Goal: Task Accomplishment & Management: Use online tool/utility

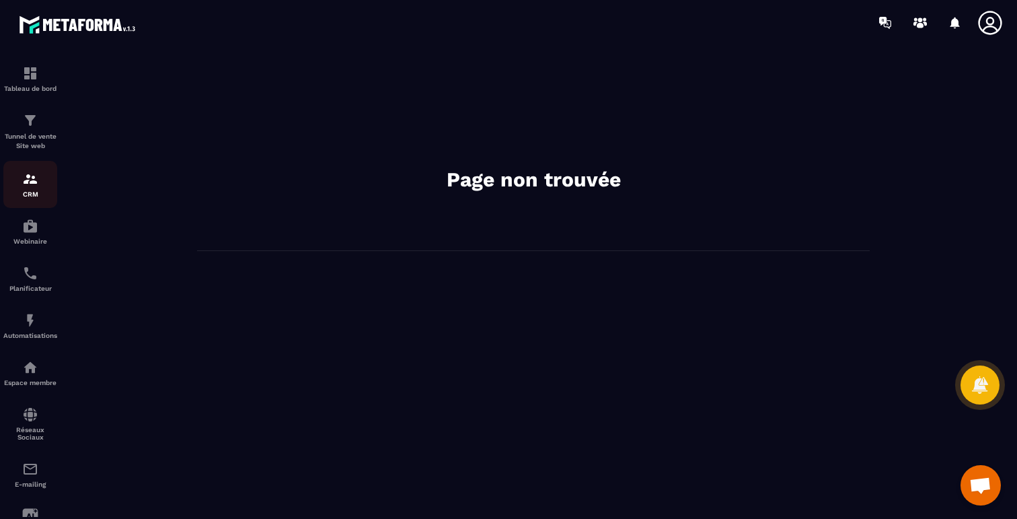
scroll to position [3921, 0]
click at [27, 180] on img at bounding box center [30, 179] width 16 height 16
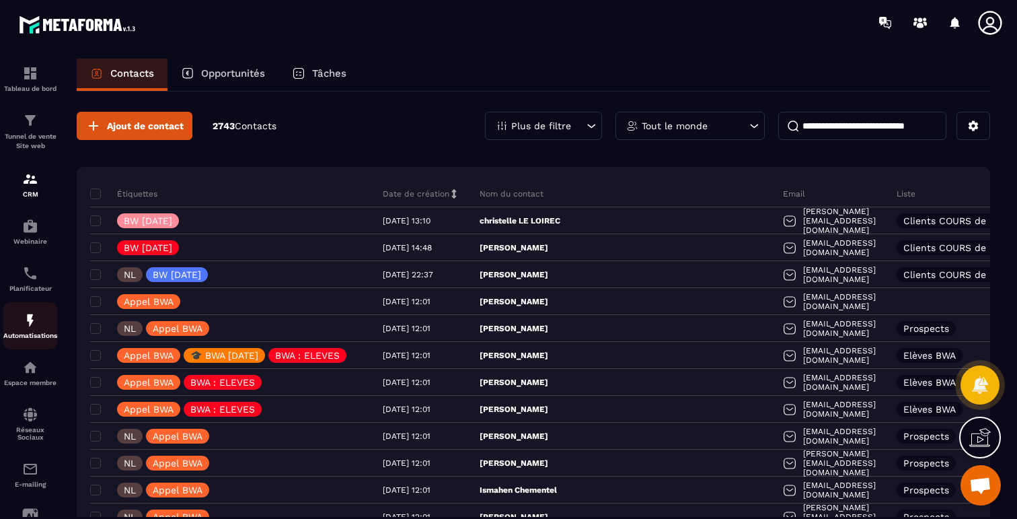
click at [24, 332] on div "Automatisations" at bounding box center [30, 325] width 54 height 27
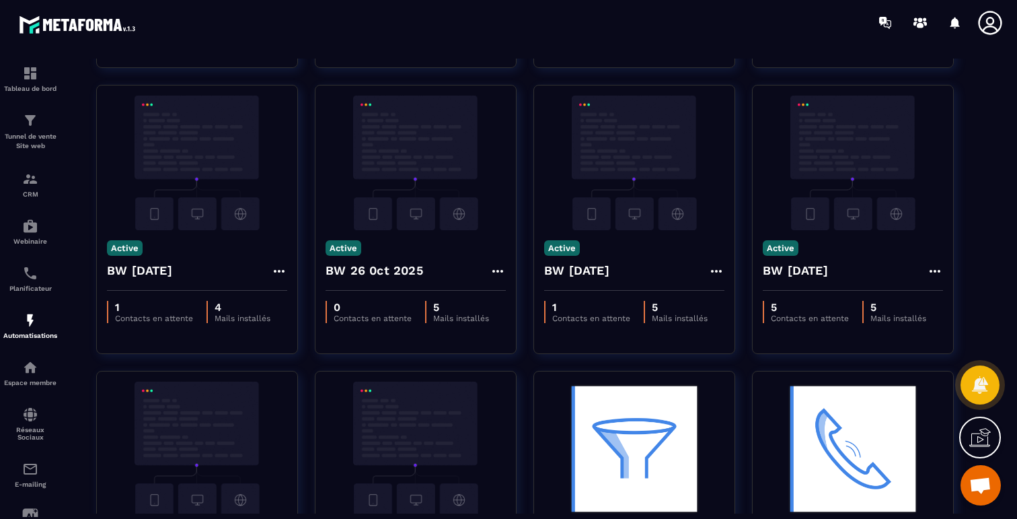
scroll to position [453, 0]
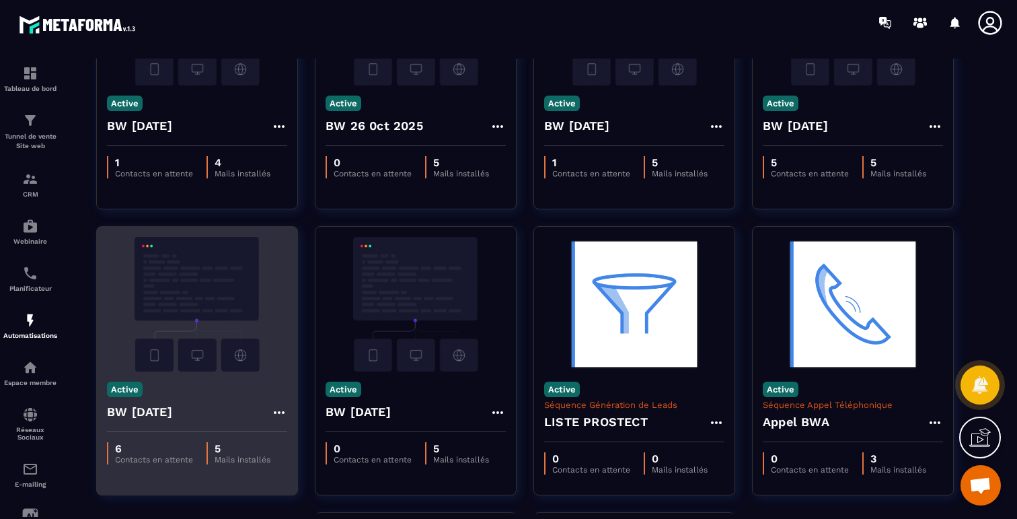
click at [212, 321] on img at bounding box center [197, 304] width 180 height 135
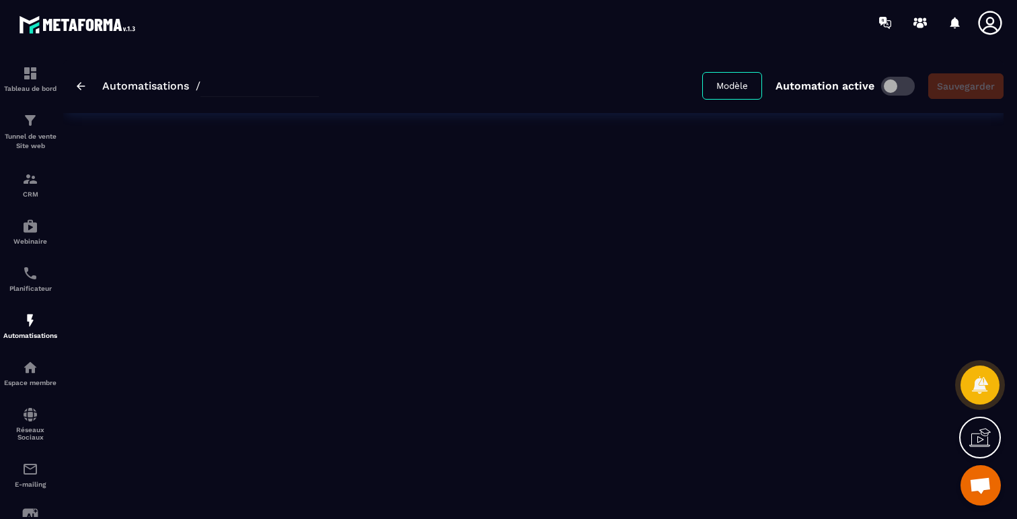
type input "**********"
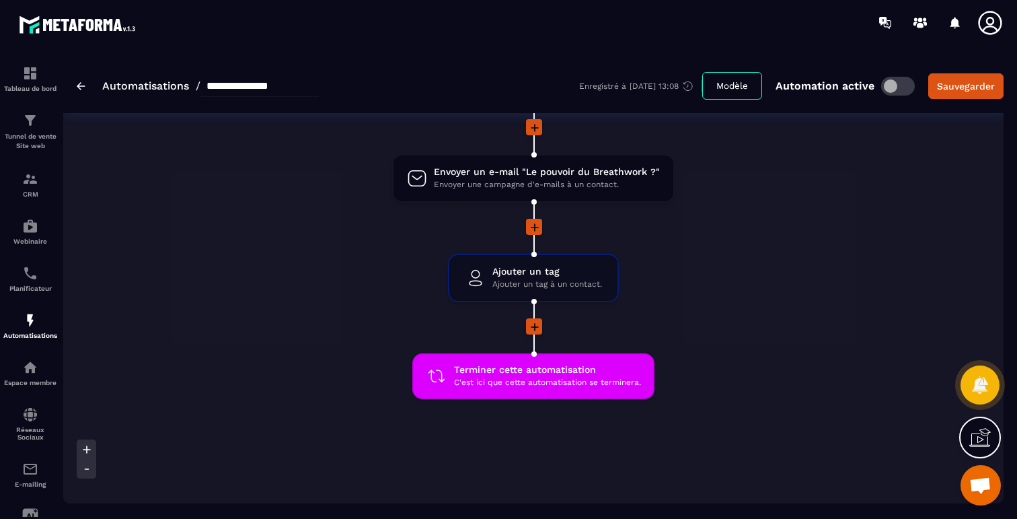
scroll to position [1108, 0]
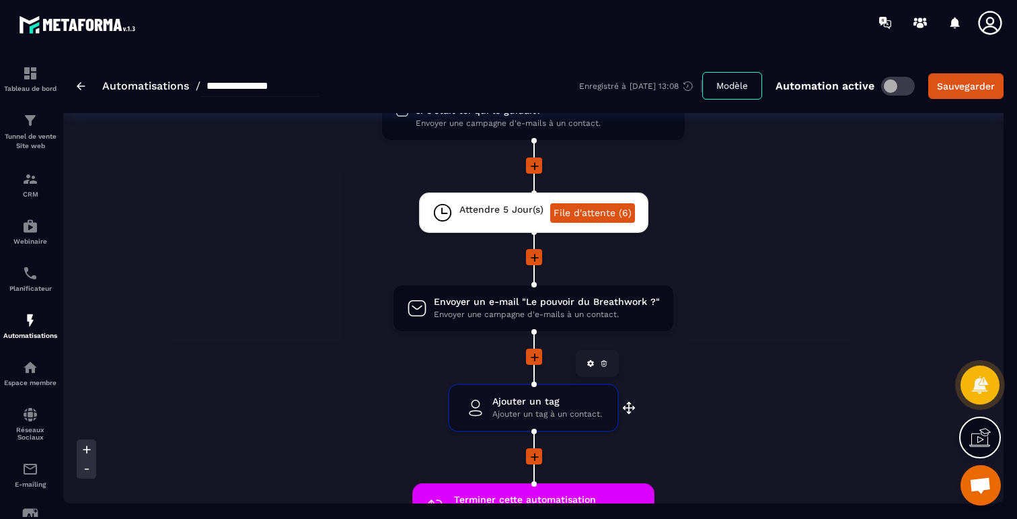
click at [486, 407] on div "Ajouter un tag Ajouter un tag à un contact." at bounding box center [544, 408] width 116 height 26
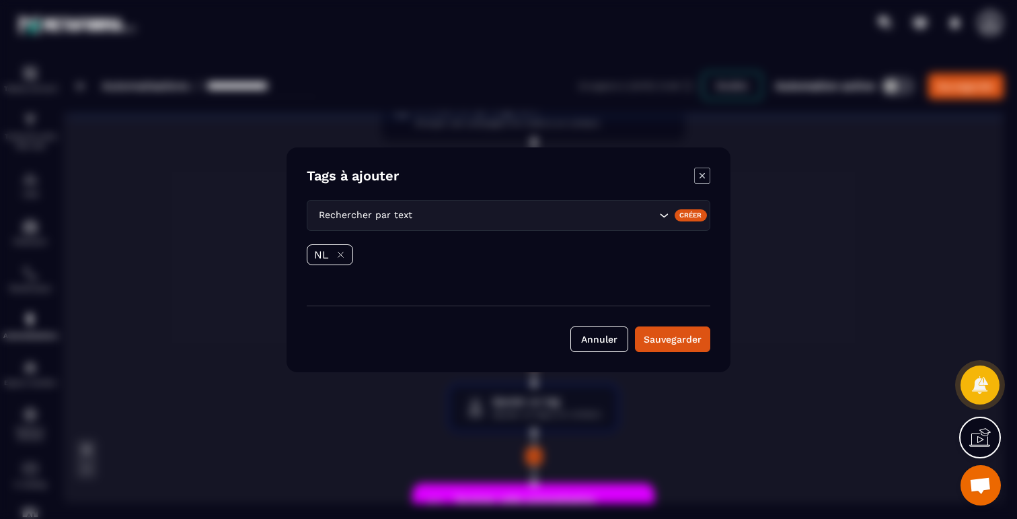
click at [701, 174] on icon "Modal window" at bounding box center [701, 174] width 5 height 5
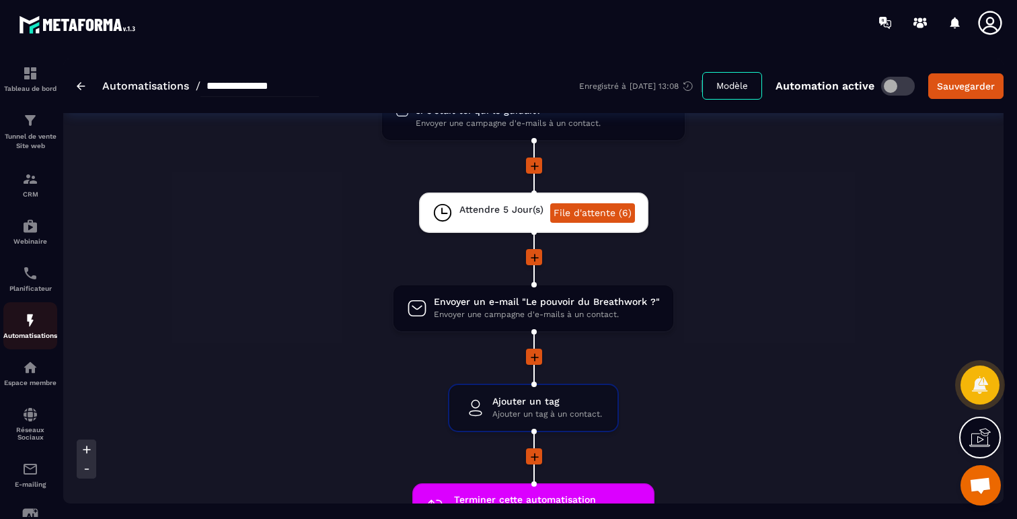
click at [27, 331] on div "Automatisations" at bounding box center [30, 325] width 54 height 27
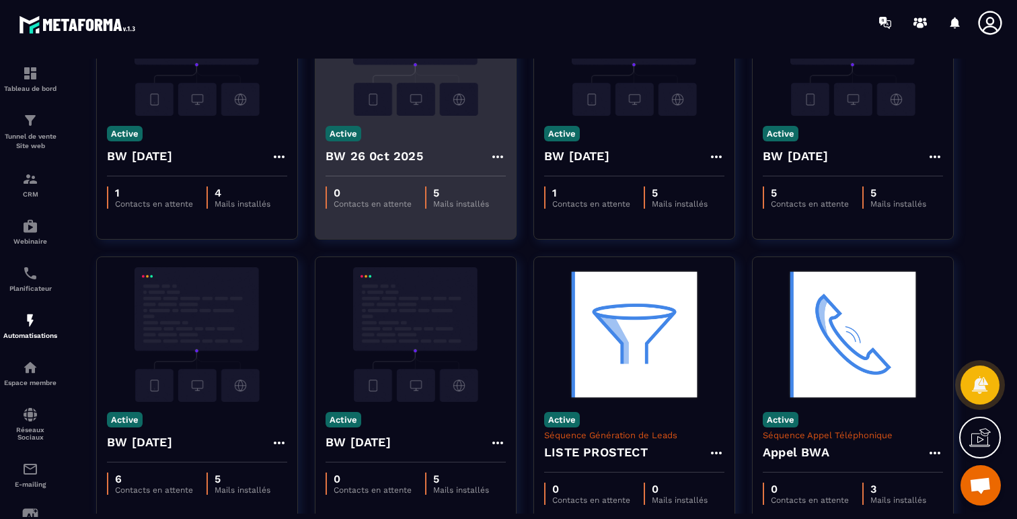
scroll to position [508, 0]
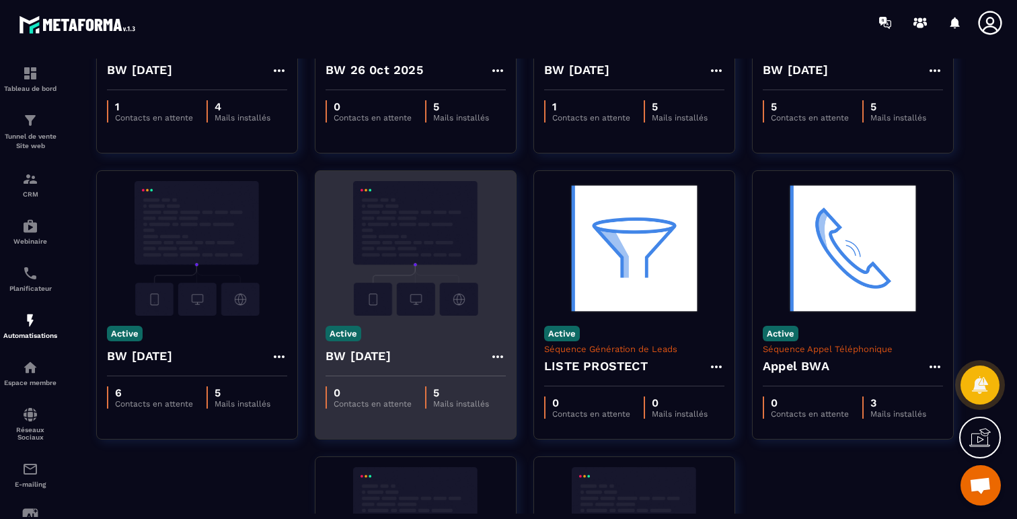
click at [414, 246] on img at bounding box center [416, 248] width 180 height 135
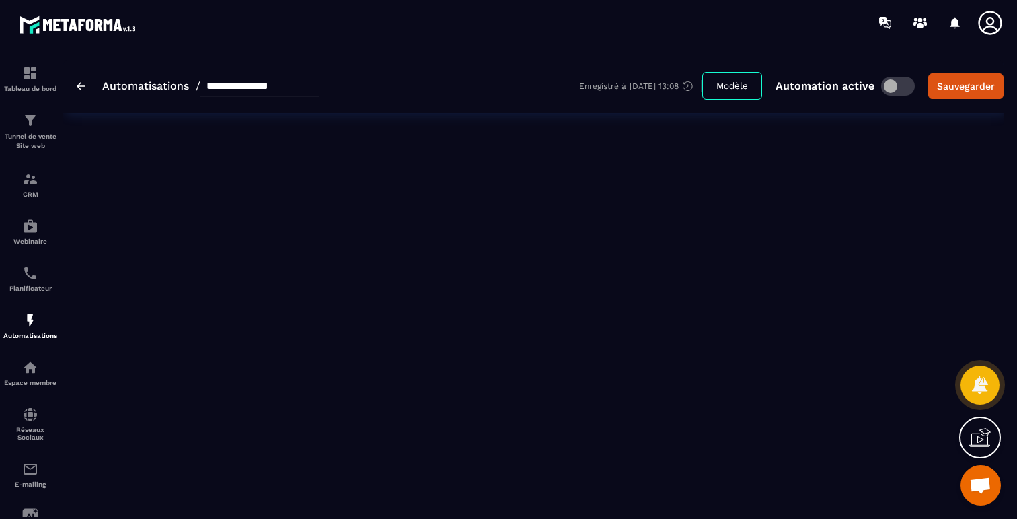
type input "**********"
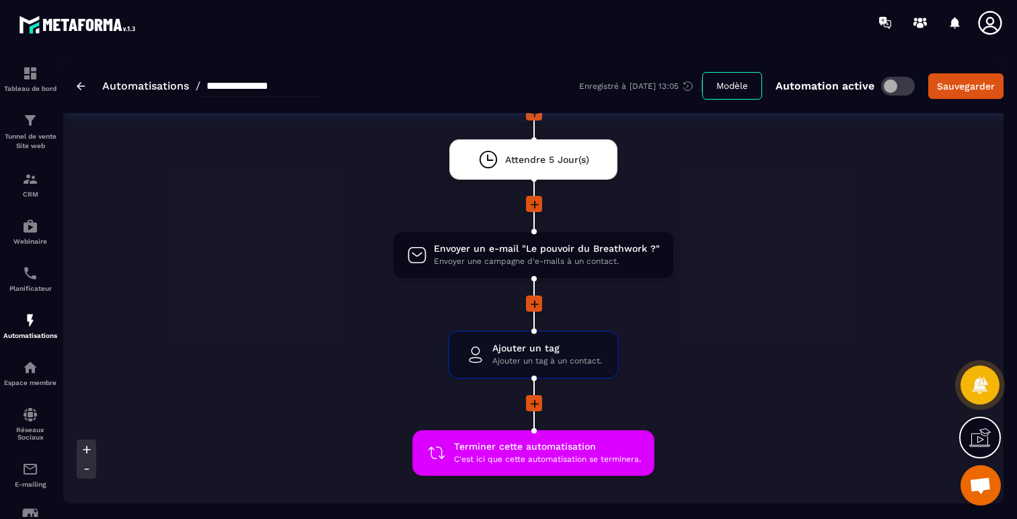
scroll to position [1167, 0]
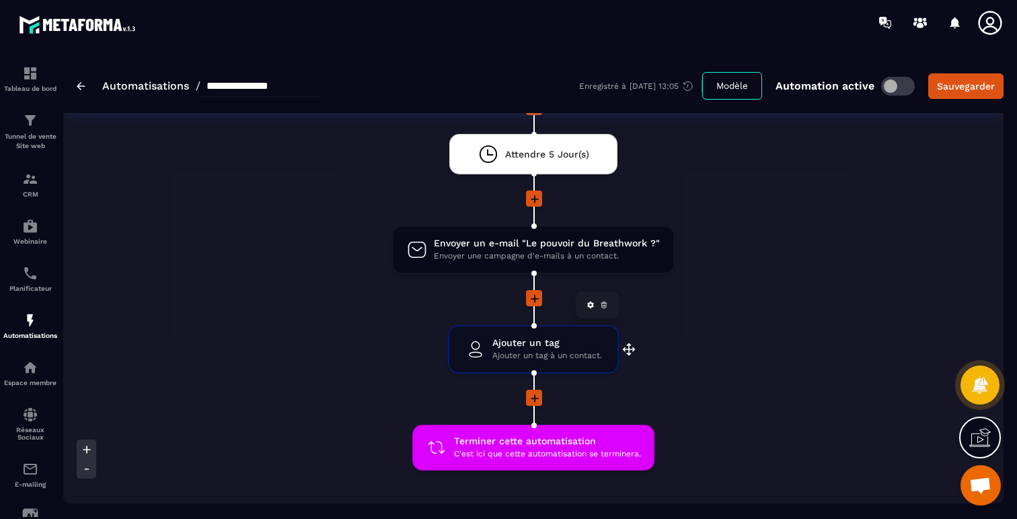
click at [557, 352] on span "Ajouter un tag à un contact." at bounding box center [547, 355] width 110 height 13
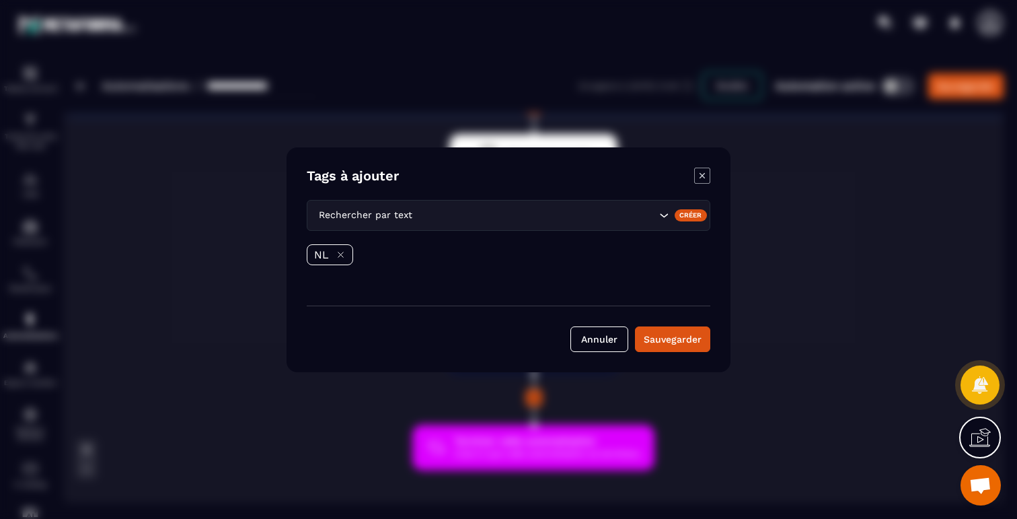
click at [700, 169] on icon "Modal window" at bounding box center [702, 175] width 16 height 16
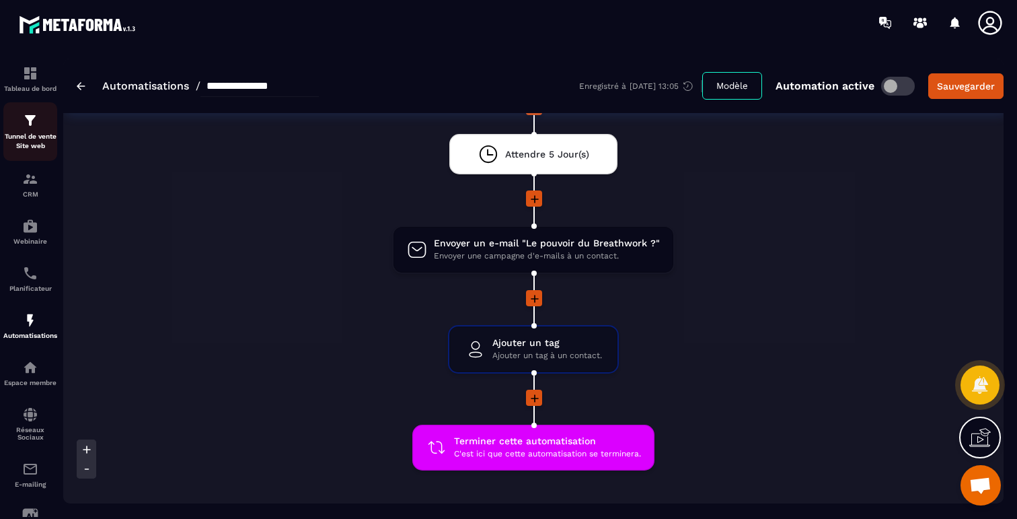
click at [32, 120] on img at bounding box center [30, 120] width 16 height 16
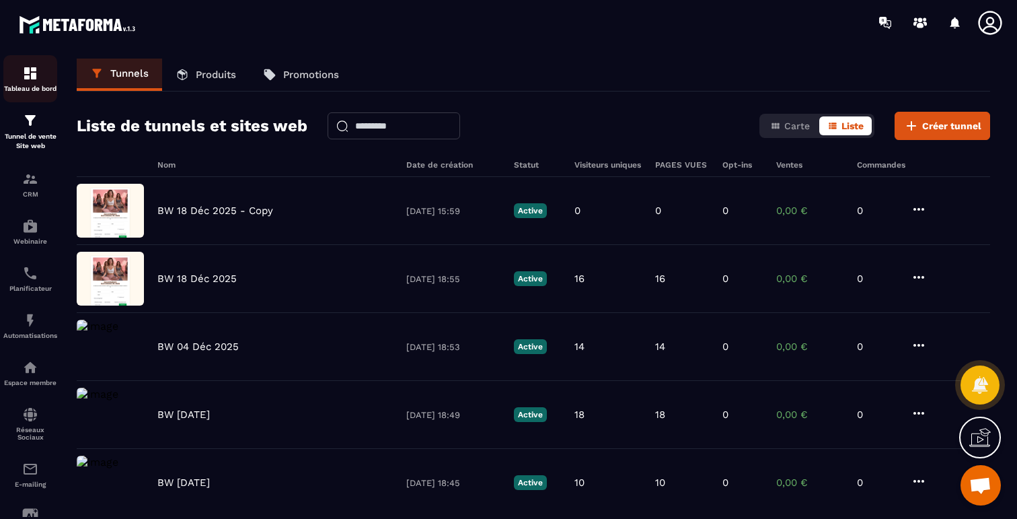
click at [34, 73] on img at bounding box center [30, 73] width 16 height 16
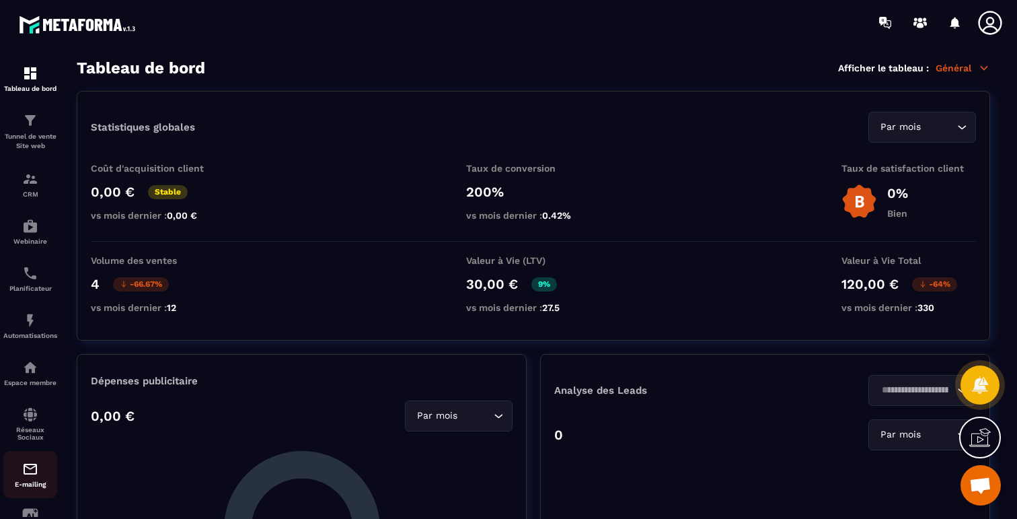
click at [26, 474] on img at bounding box center [30, 469] width 16 height 16
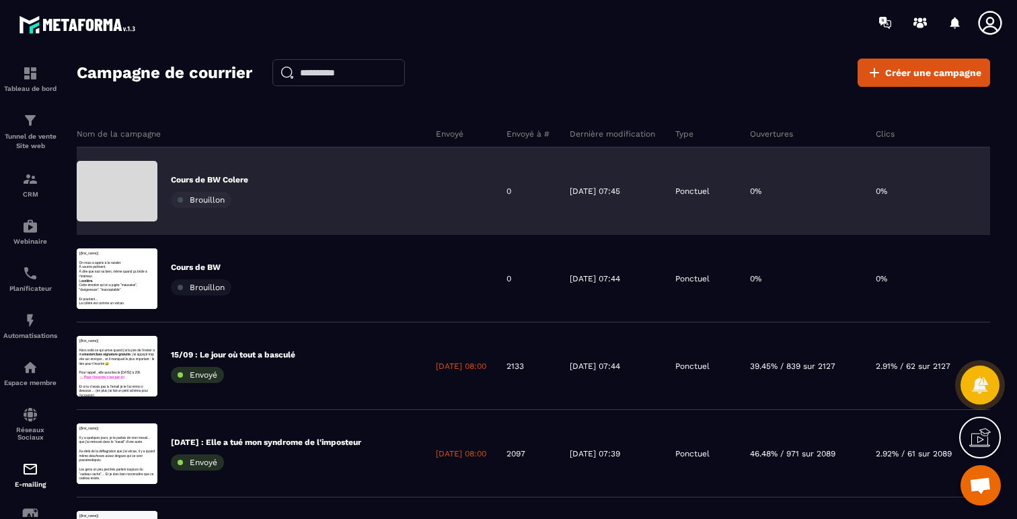
click at [202, 179] on p "Cours de BW Colere" at bounding box center [209, 179] width 77 height 11
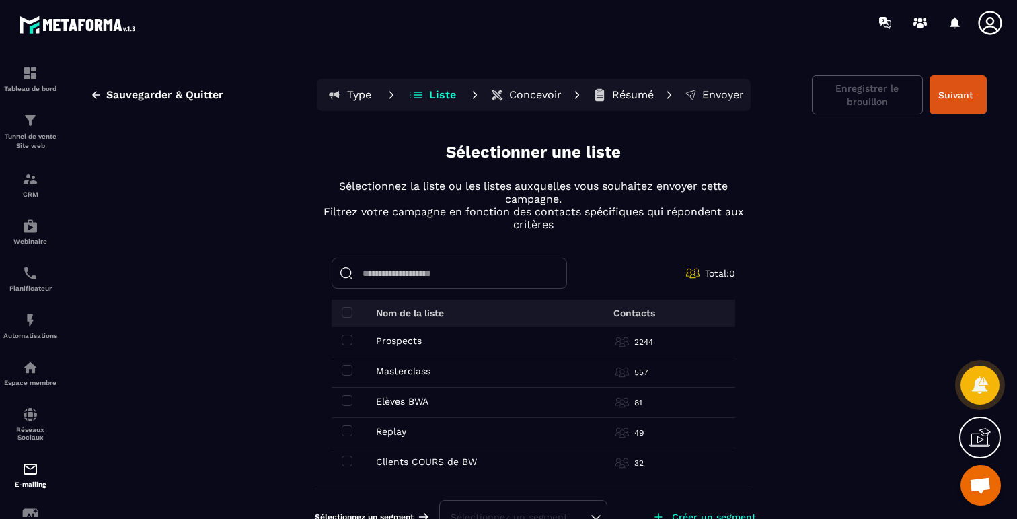
scroll to position [30, 0]
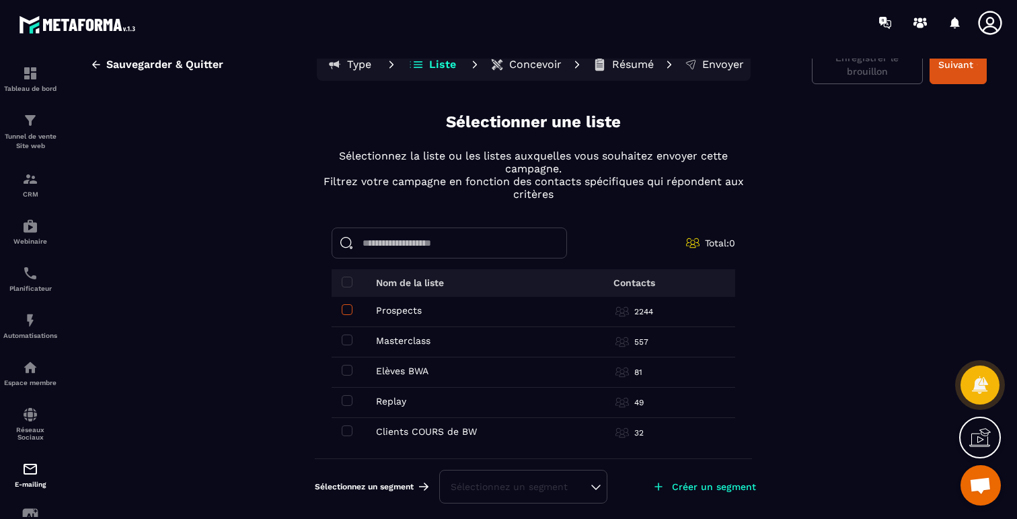
click at [342, 307] on span at bounding box center [347, 309] width 11 height 11
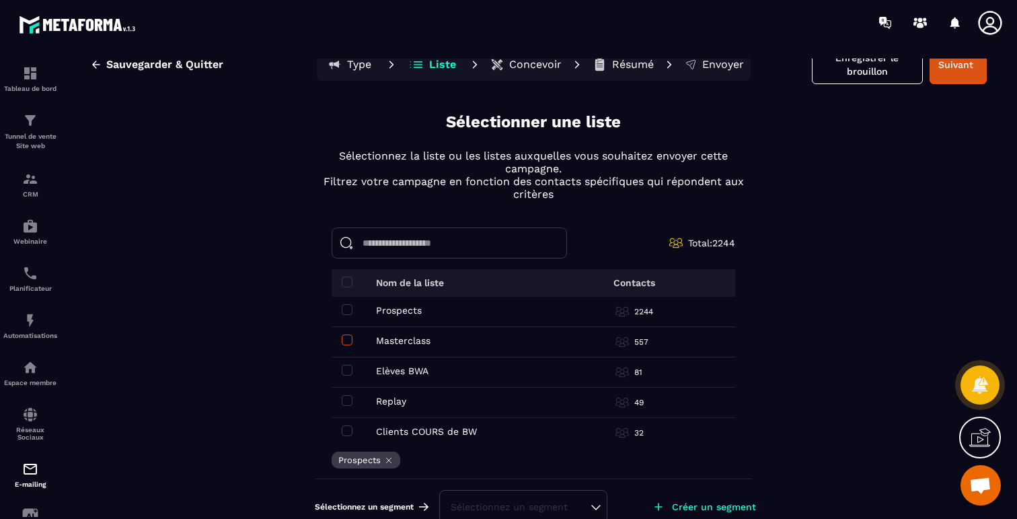
click at [350, 338] on span at bounding box center [347, 339] width 11 height 11
click at [351, 398] on span at bounding box center [347, 400] width 11 height 11
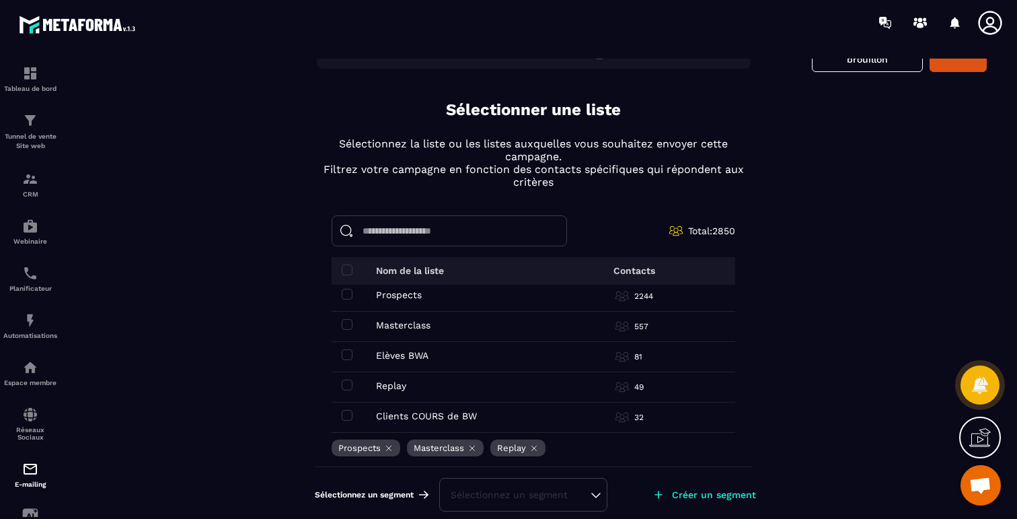
scroll to position [0, 0]
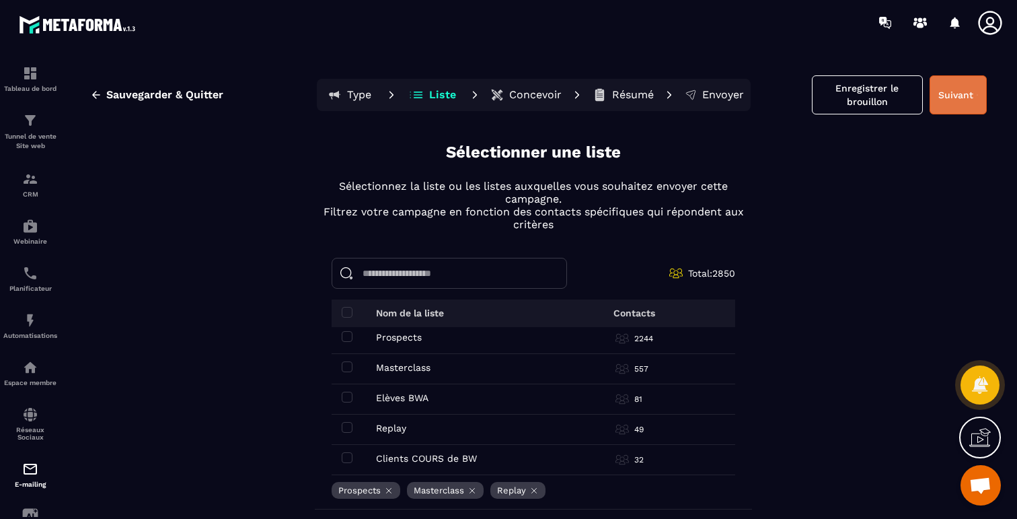
click at [952, 93] on button "Suivant" at bounding box center [957, 94] width 57 height 39
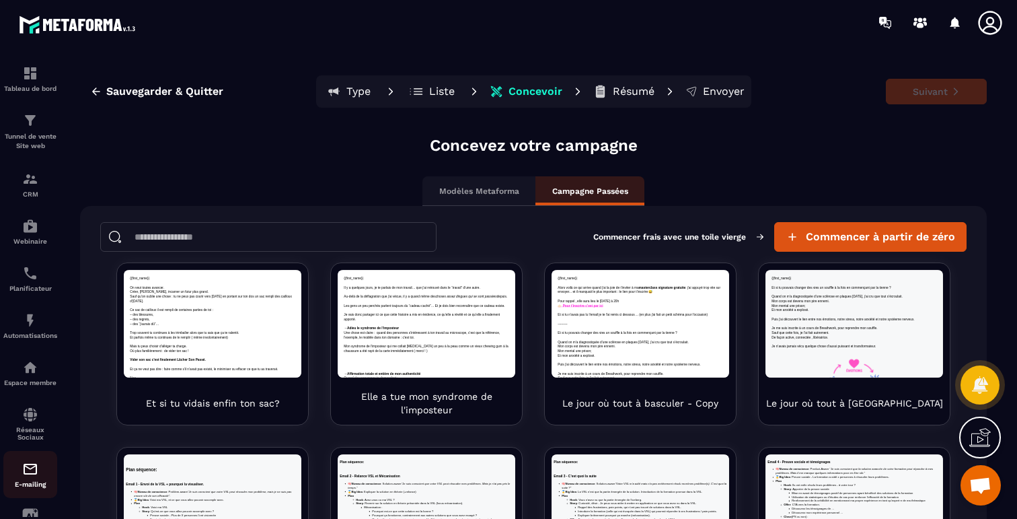
click at [36, 473] on img at bounding box center [30, 469] width 16 height 16
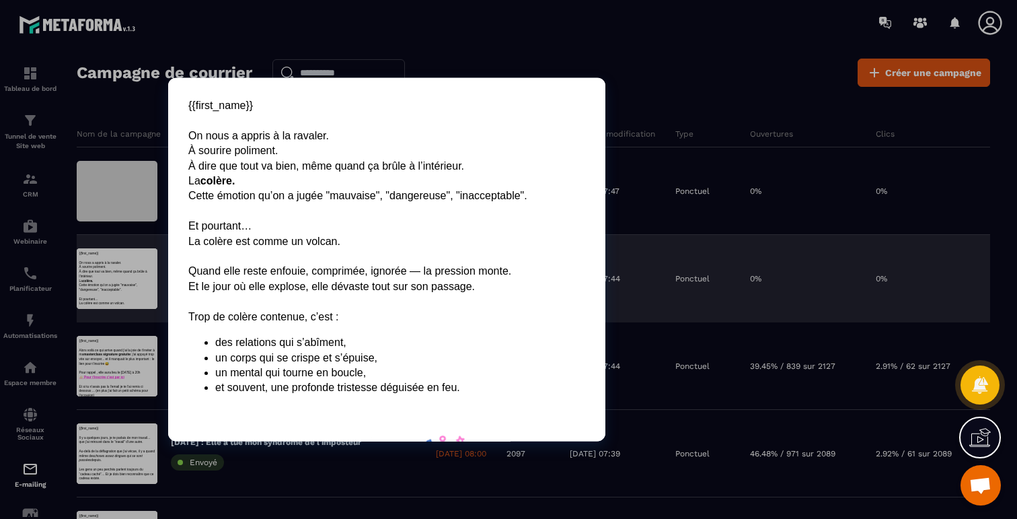
click at [112, 282] on div at bounding box center [117, 278] width 81 height 61
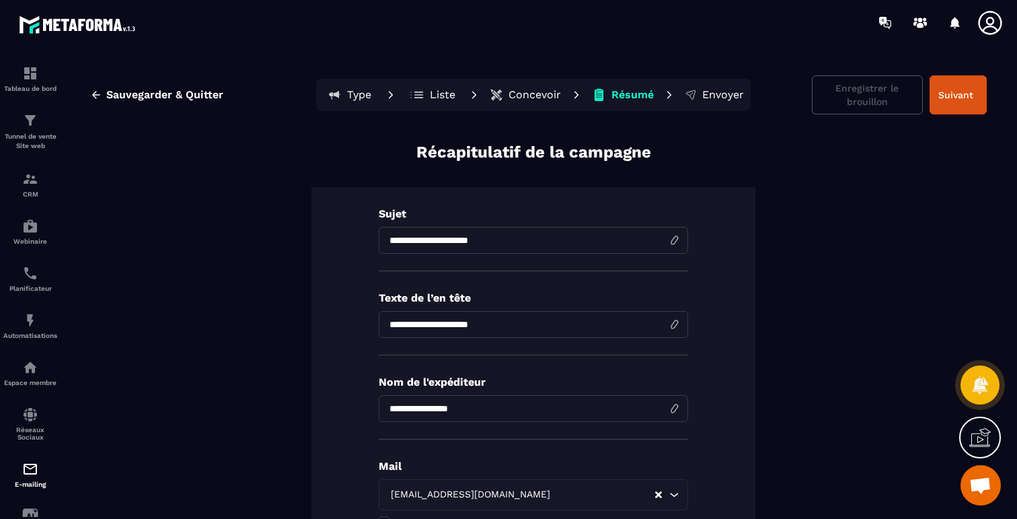
click at [525, 95] on p "Concevoir" at bounding box center [534, 94] width 52 height 13
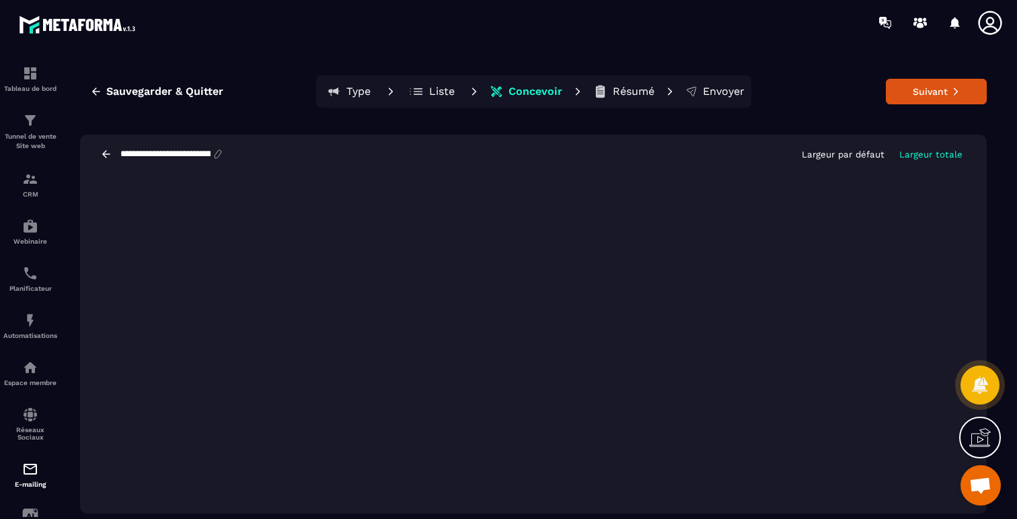
click at [224, 155] on icon at bounding box center [218, 154] width 12 height 12
click at [196, 156] on input "**********" at bounding box center [165, 154] width 93 height 11
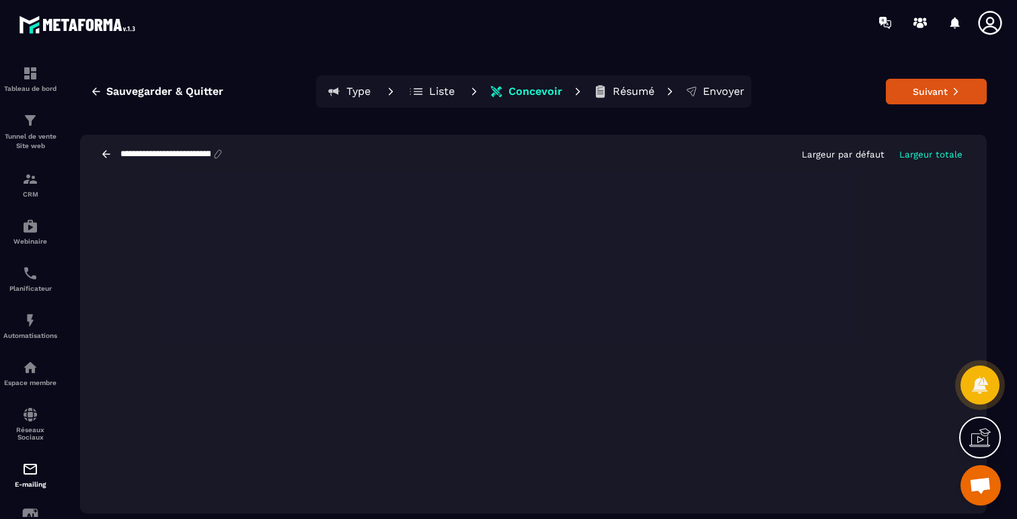
click at [196, 156] on input "**********" at bounding box center [165, 154] width 93 height 11
type input "**********"
click at [280, 157] on div "**********" at bounding box center [533, 154] width 907 height 39
click at [163, 89] on span "Sauvegarder & Quitter" at bounding box center [164, 91] width 117 height 13
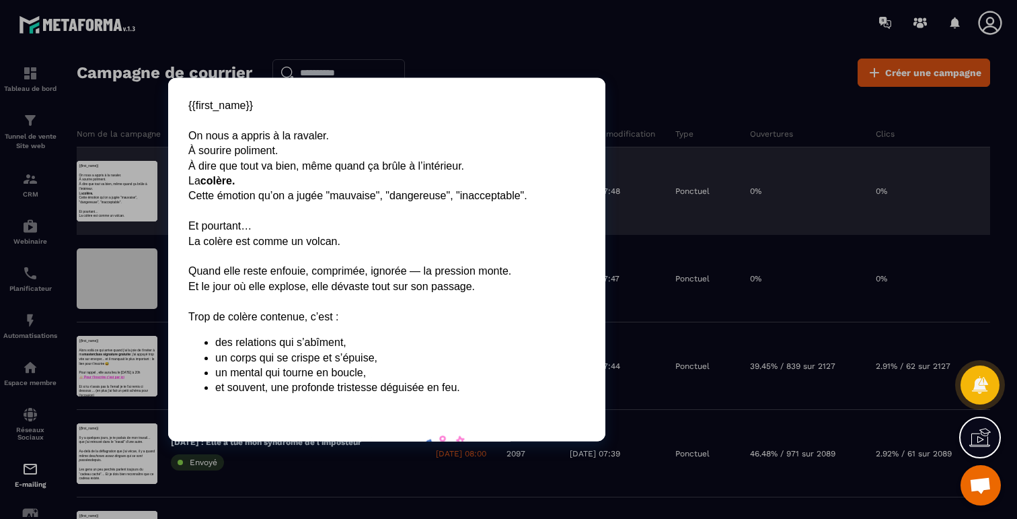
click at [143, 197] on div at bounding box center [117, 191] width 81 height 61
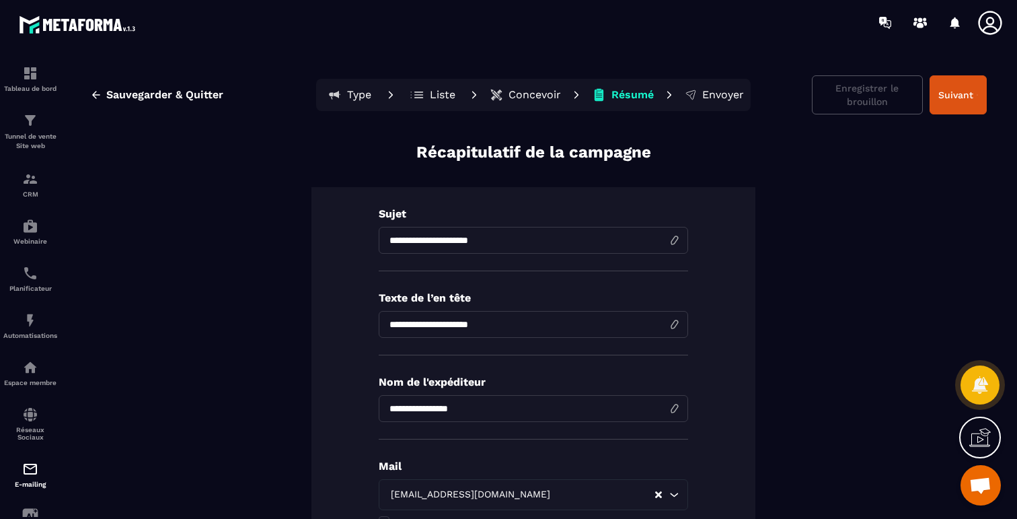
click at [516, 95] on p "Concevoir" at bounding box center [534, 94] width 52 height 13
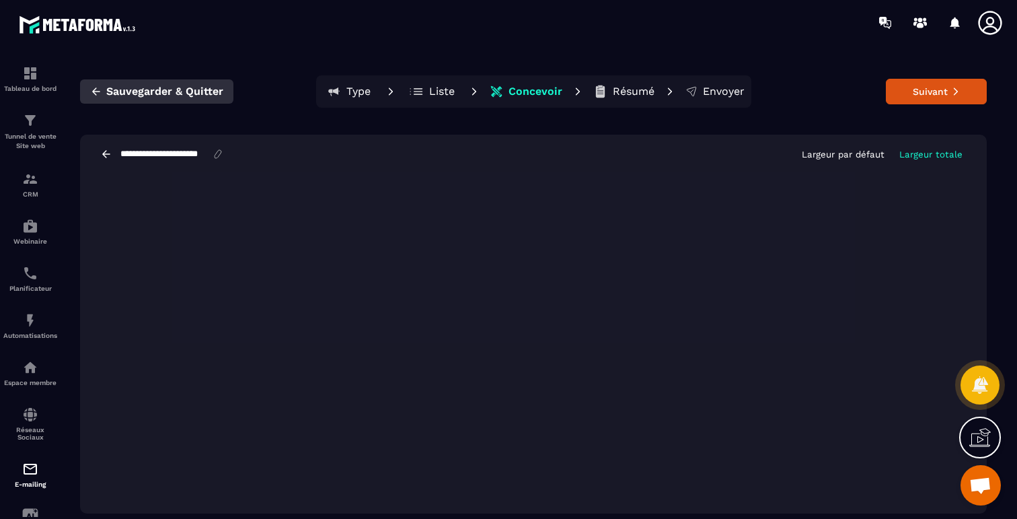
click at [121, 93] on span "Sauvegarder & Quitter" at bounding box center [164, 91] width 117 height 13
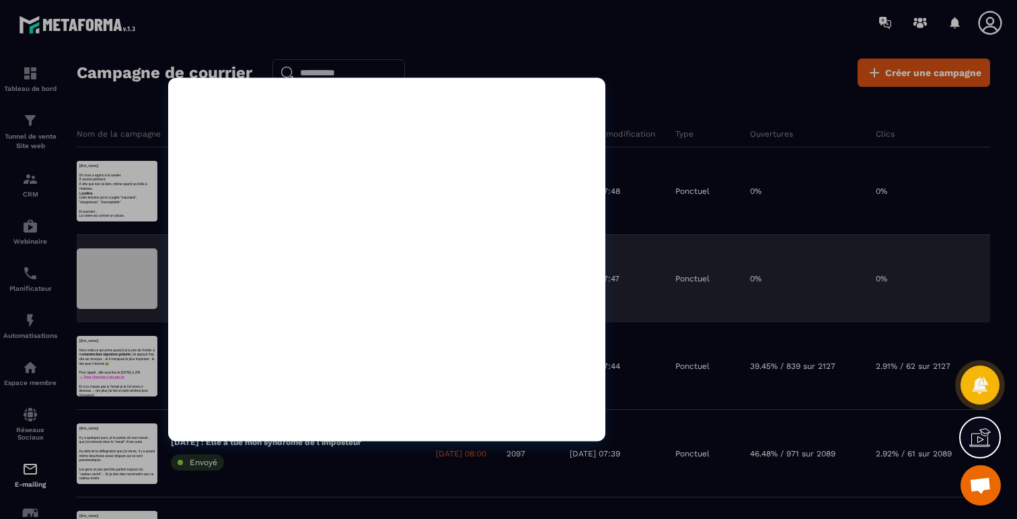
click at [136, 284] on div at bounding box center [117, 278] width 81 height 61
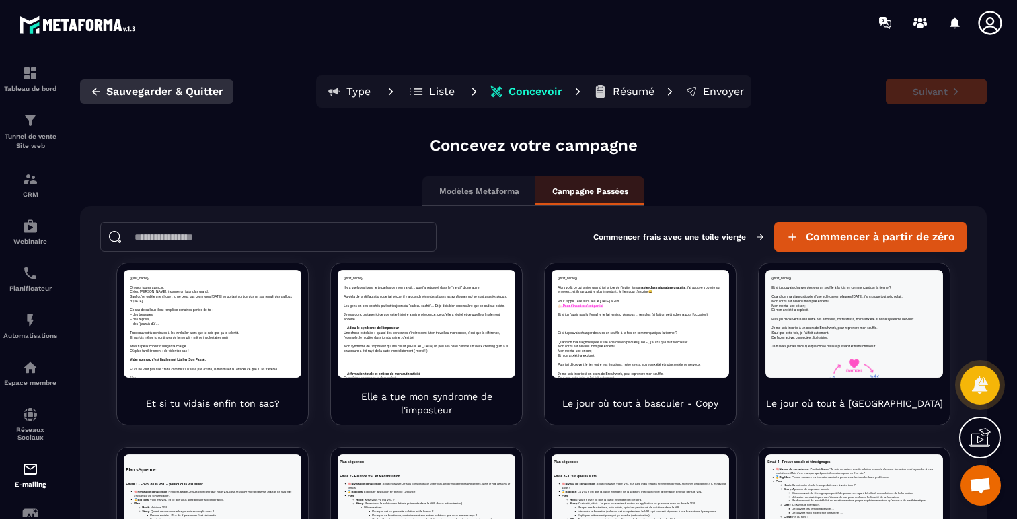
click at [100, 91] on icon "button" at bounding box center [96, 90] width 8 height 7
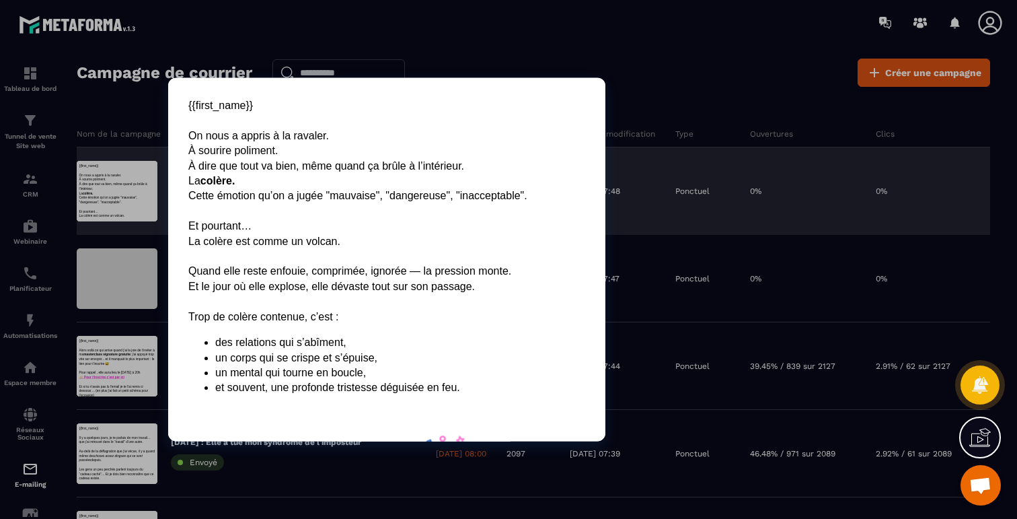
click at [116, 201] on div at bounding box center [117, 191] width 81 height 61
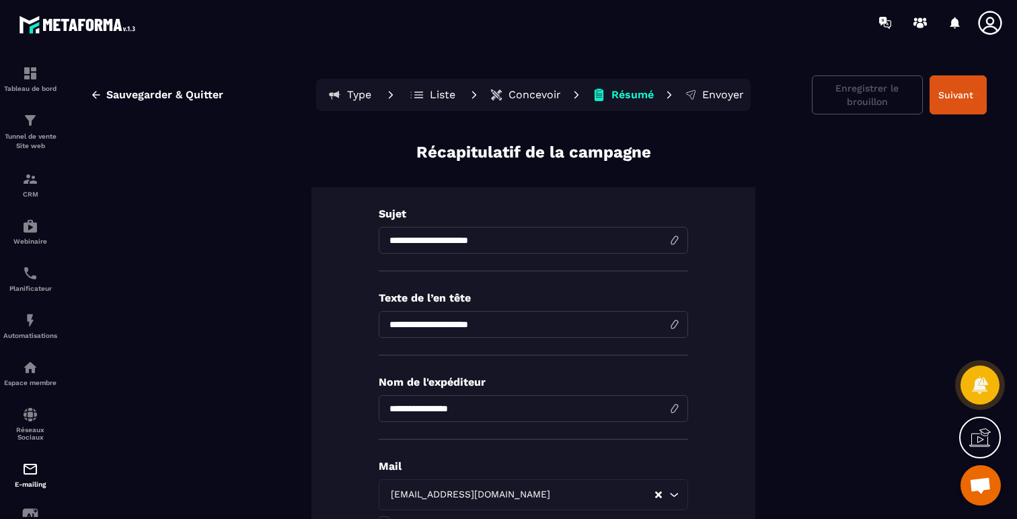
click at [516, 89] on p "Concevoir" at bounding box center [534, 94] width 52 height 13
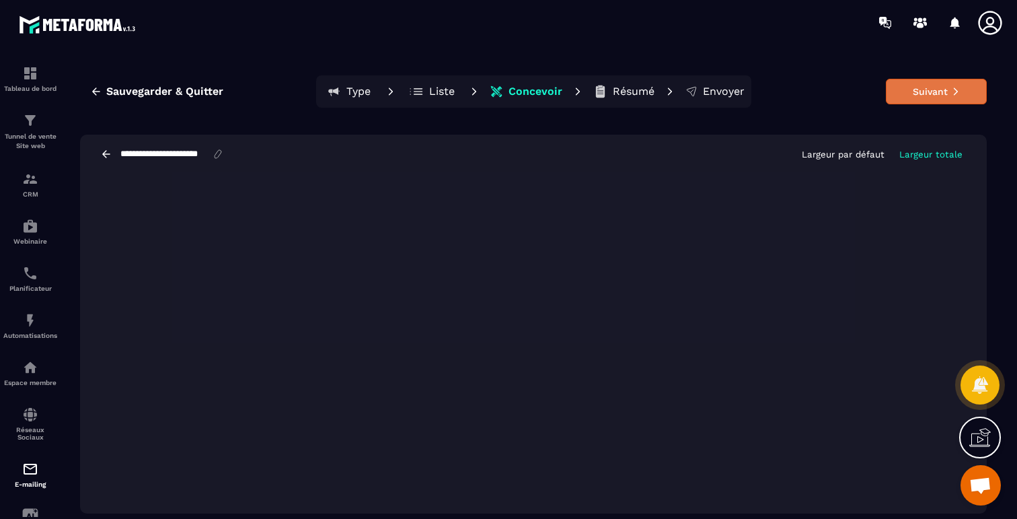
click at [927, 93] on button "Suivant" at bounding box center [936, 92] width 101 height 26
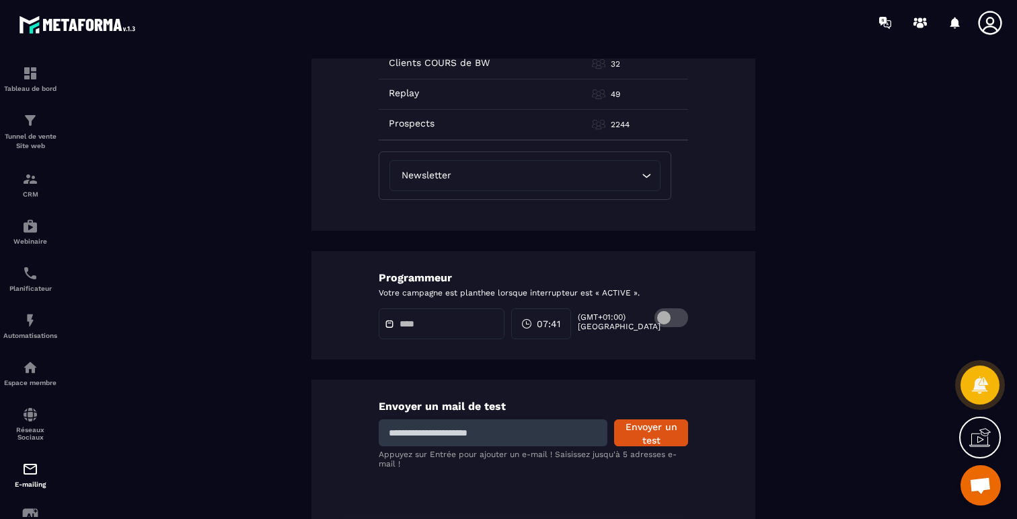
scroll to position [773, 0]
click at [411, 440] on input at bounding box center [493, 431] width 229 height 27
type input "**********"
click at [644, 436] on button "Envoyer un test" at bounding box center [651, 431] width 74 height 27
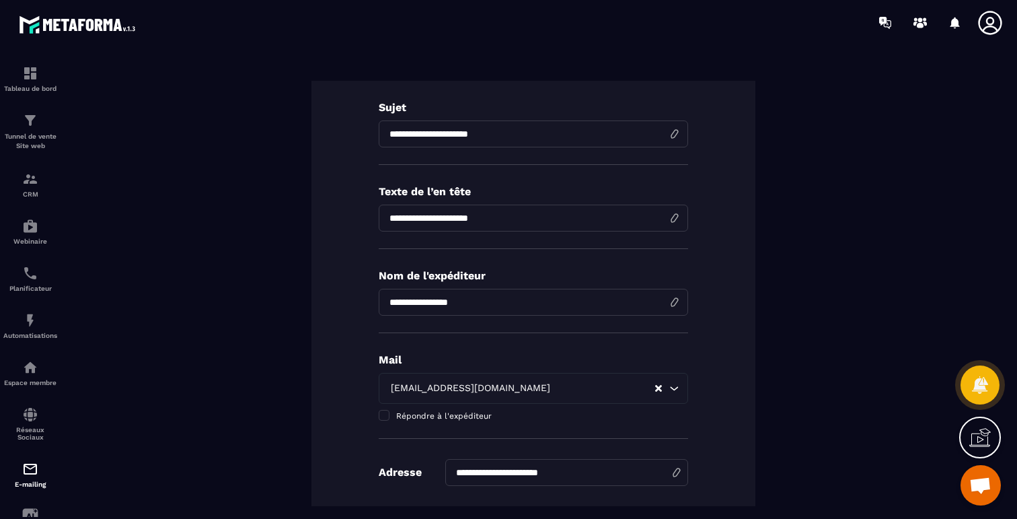
scroll to position [0, 0]
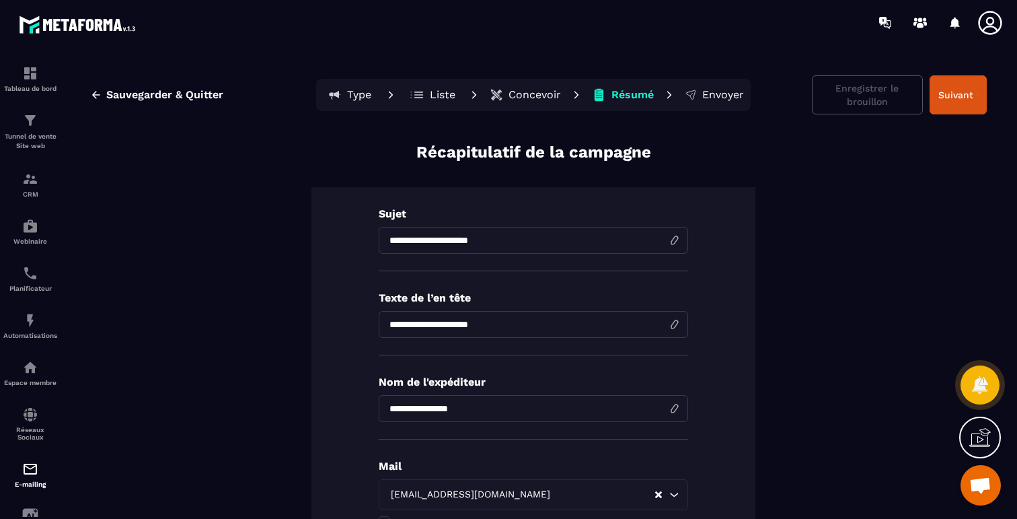
click at [529, 87] on button "Concevoir" at bounding box center [525, 94] width 79 height 27
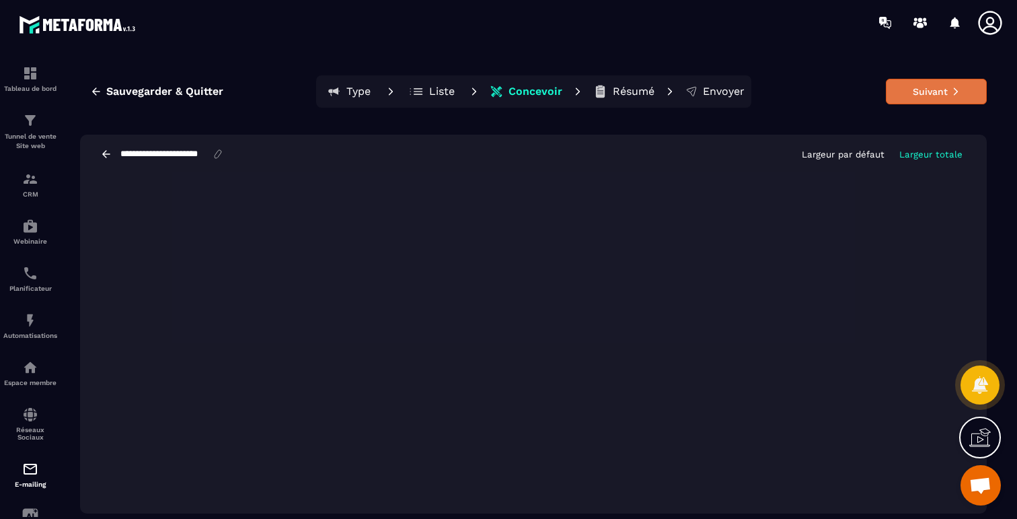
click at [917, 97] on button "Suivant" at bounding box center [936, 92] width 101 height 26
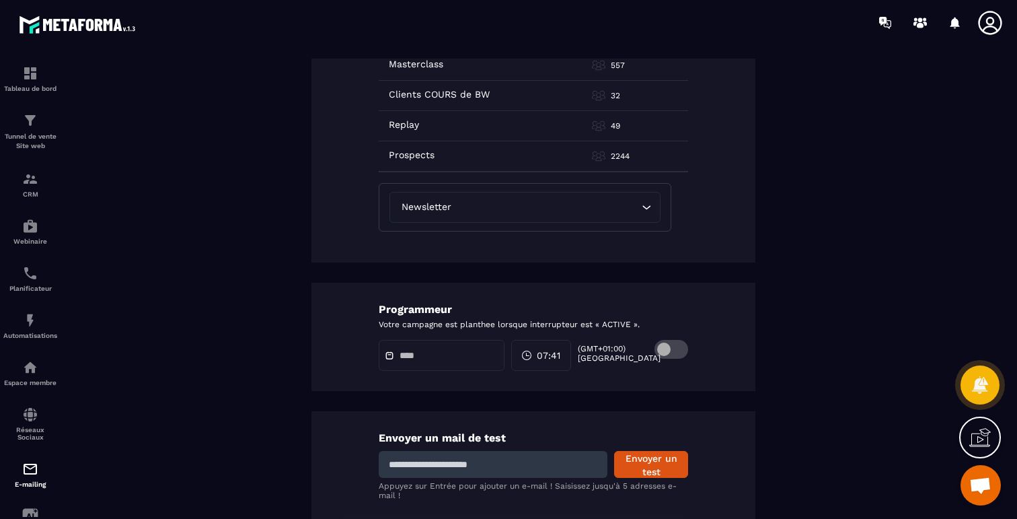
scroll to position [780, 0]
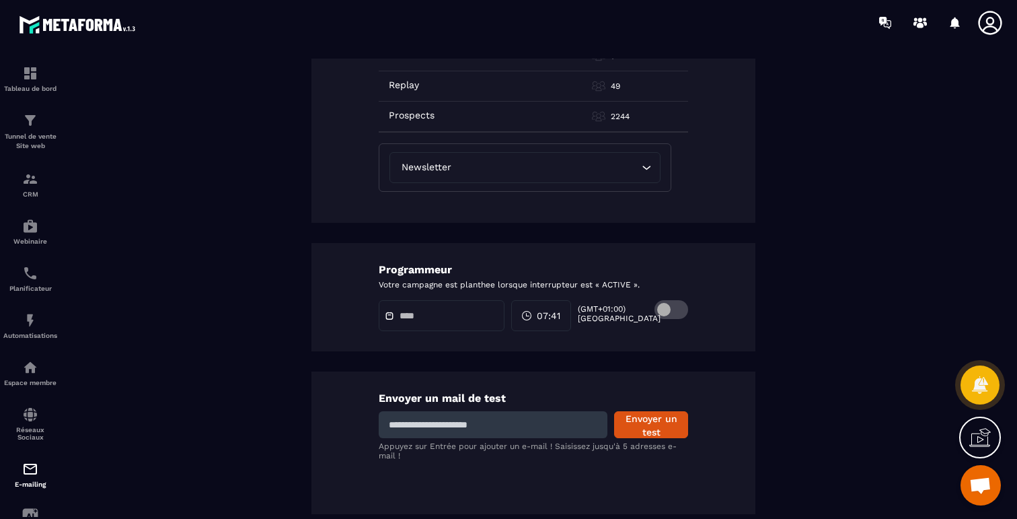
click at [486, 428] on input at bounding box center [493, 424] width 229 height 27
type input "**********"
click at [639, 423] on button "Envoyer un test" at bounding box center [651, 424] width 74 height 27
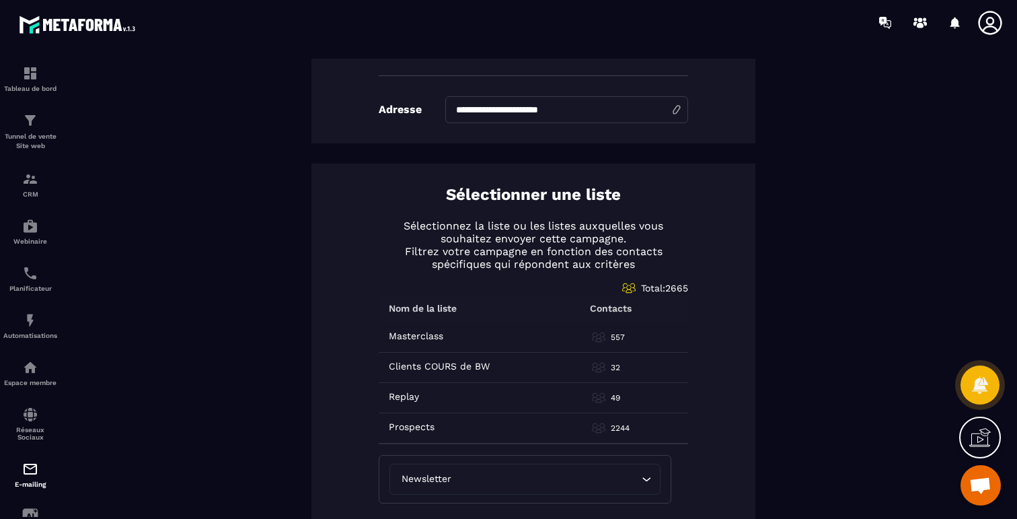
scroll to position [0, 0]
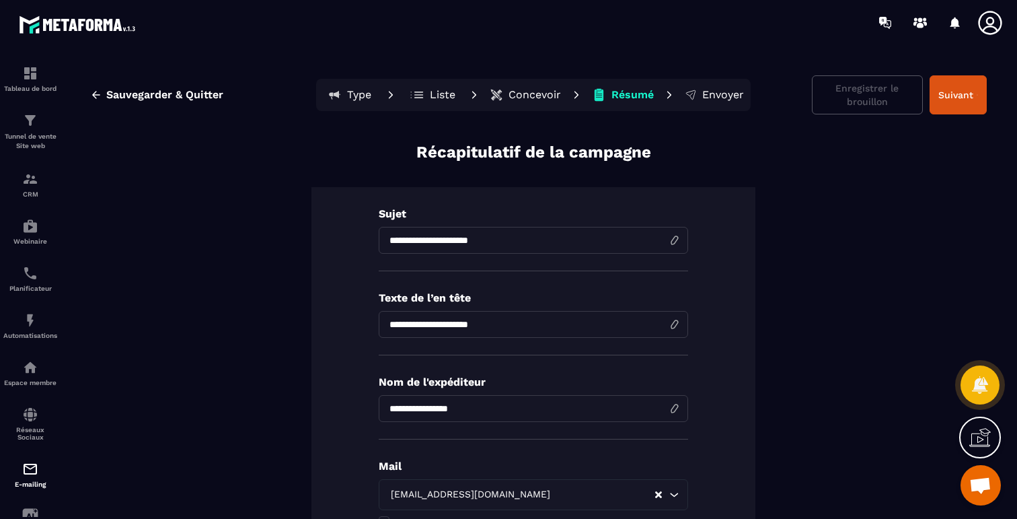
click at [523, 95] on p "Concevoir" at bounding box center [534, 94] width 52 height 13
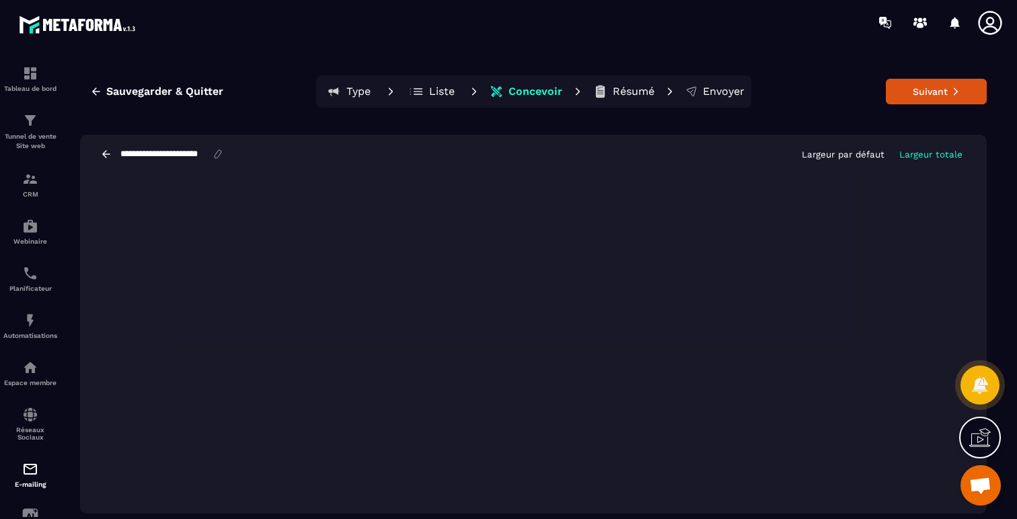
click at [767, 145] on div "**********" at bounding box center [533, 154] width 907 height 39
click at [933, 83] on button "Suivant" at bounding box center [936, 92] width 101 height 26
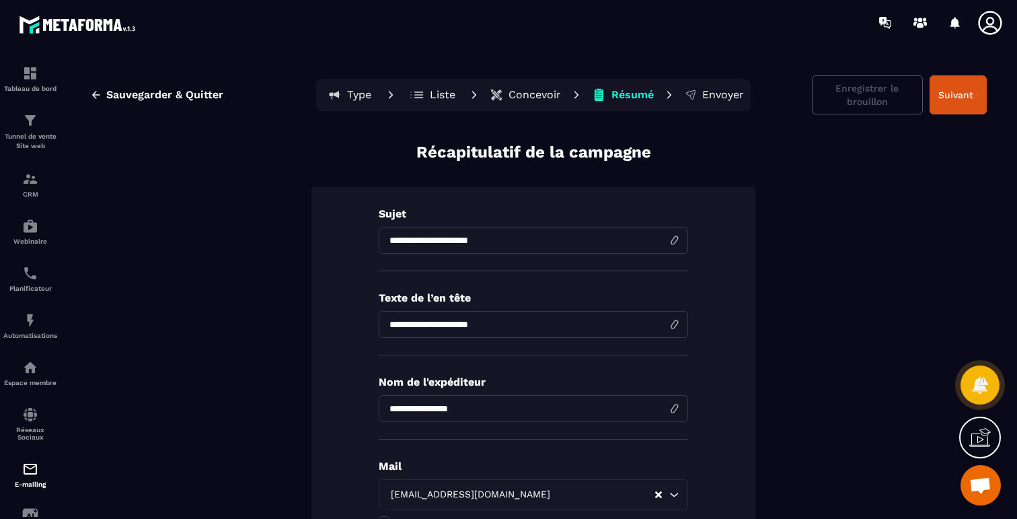
click at [536, 94] on p "Concevoir" at bounding box center [534, 94] width 52 height 13
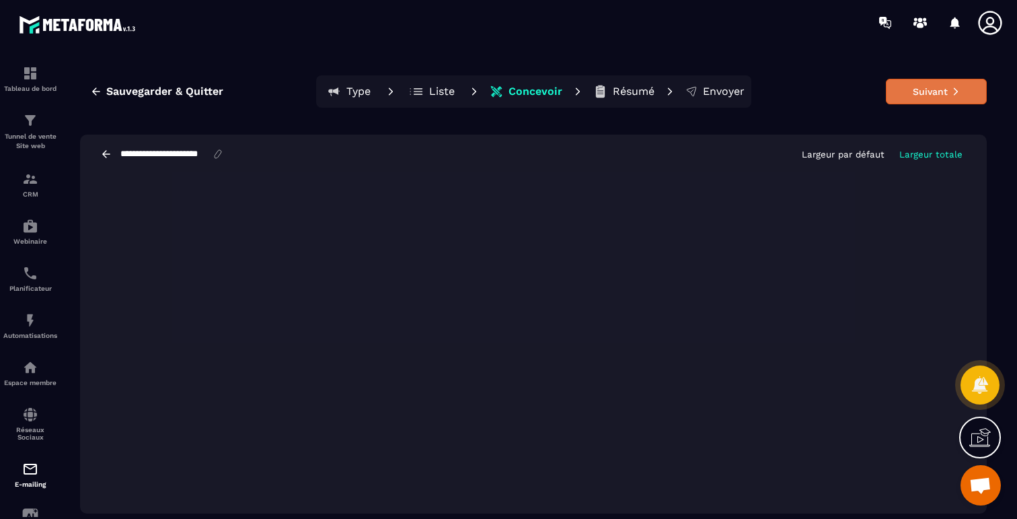
click at [950, 84] on button "Suivant" at bounding box center [936, 92] width 101 height 26
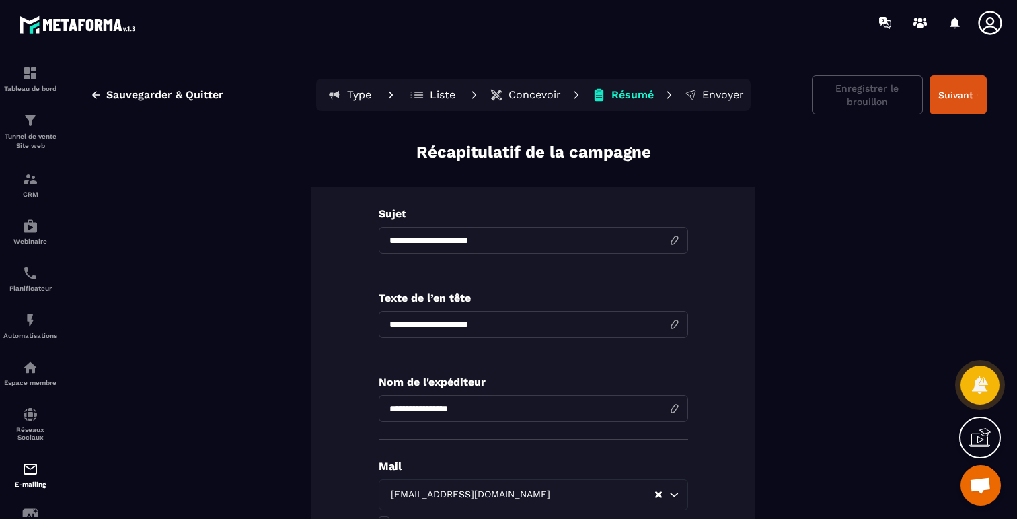
click at [525, 100] on p "Concevoir" at bounding box center [534, 94] width 52 height 13
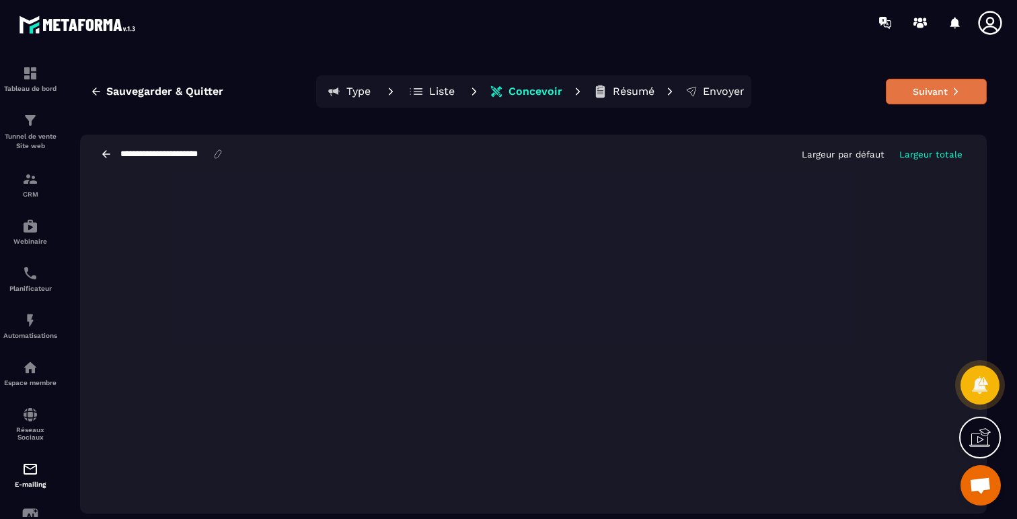
click at [923, 88] on button "Suivant" at bounding box center [936, 92] width 101 height 26
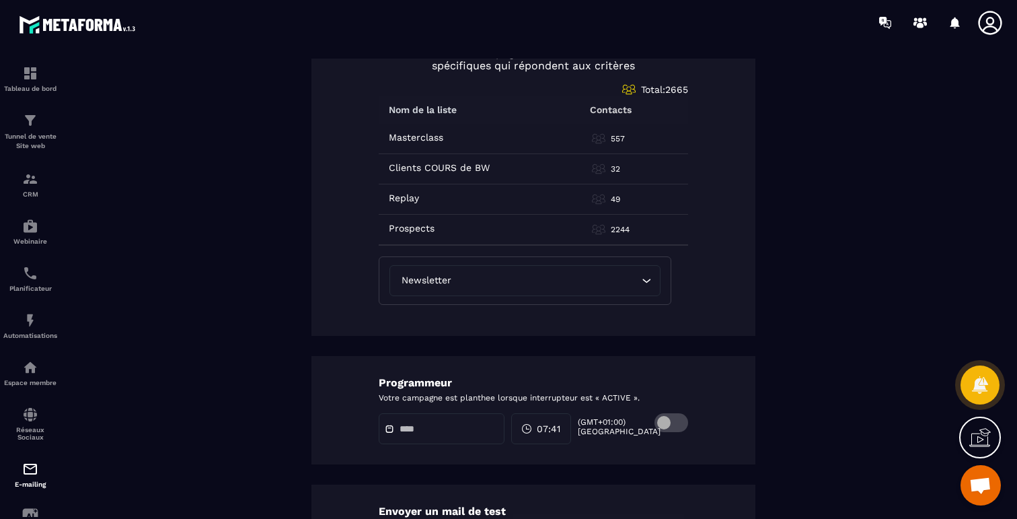
scroll to position [780, 0]
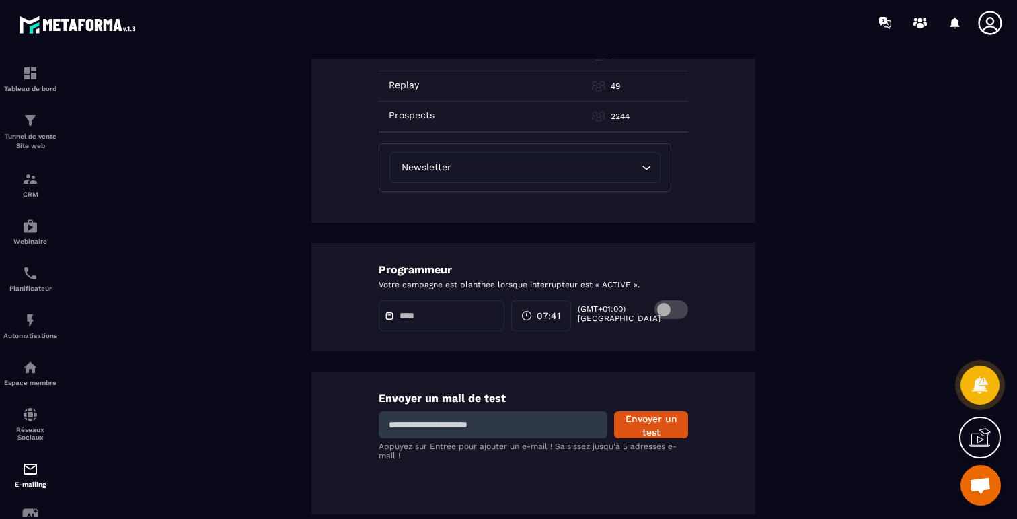
click at [435, 428] on input at bounding box center [493, 424] width 229 height 27
type input "**********"
click at [661, 429] on button "Envoyer un test" at bounding box center [651, 424] width 74 height 27
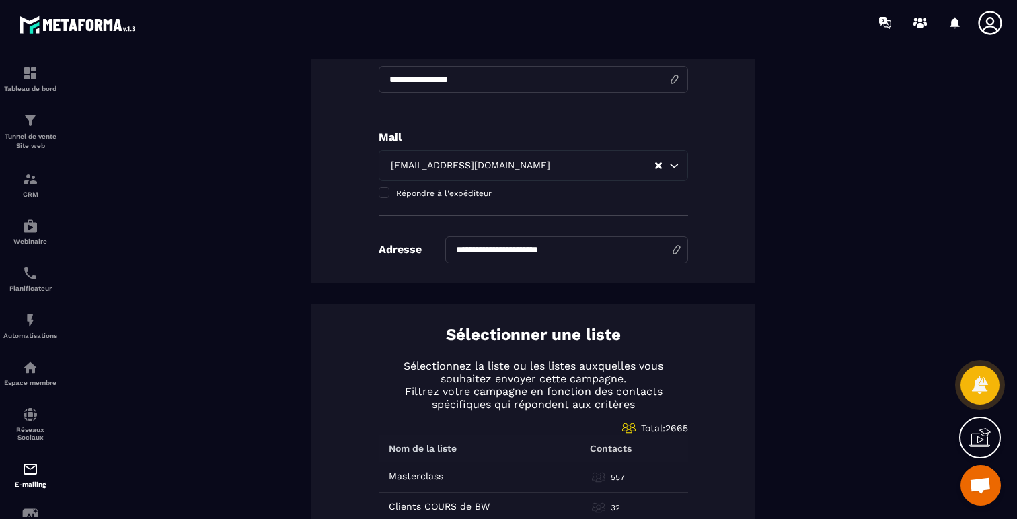
scroll to position [0, 0]
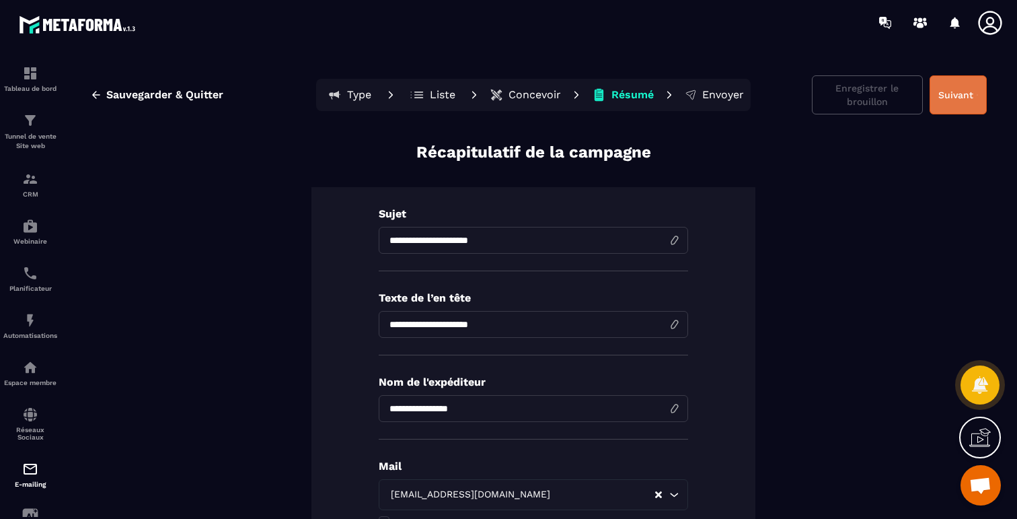
click at [966, 89] on button "Suivant" at bounding box center [957, 94] width 57 height 39
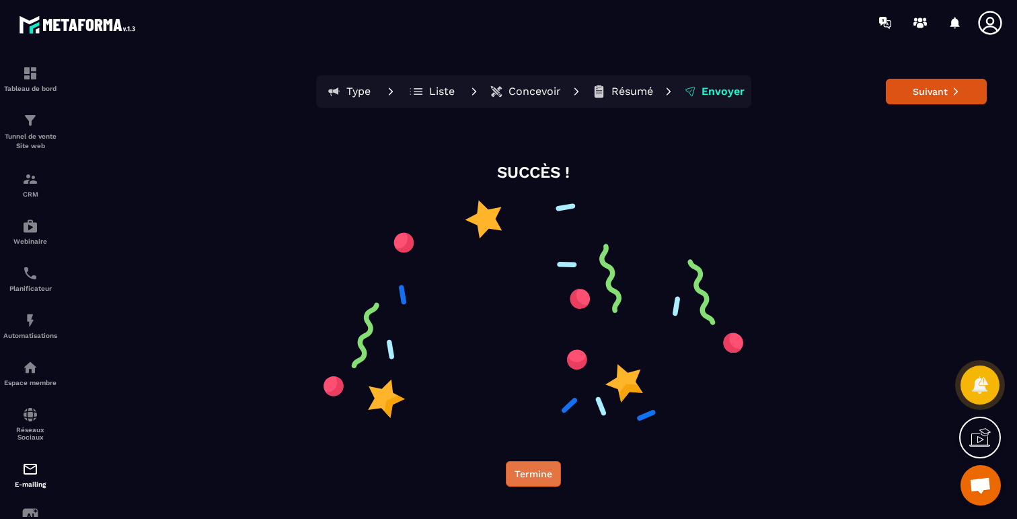
click at [528, 477] on button "Termine" at bounding box center [533, 474] width 55 height 26
